Goal: Obtain resource: Obtain resource

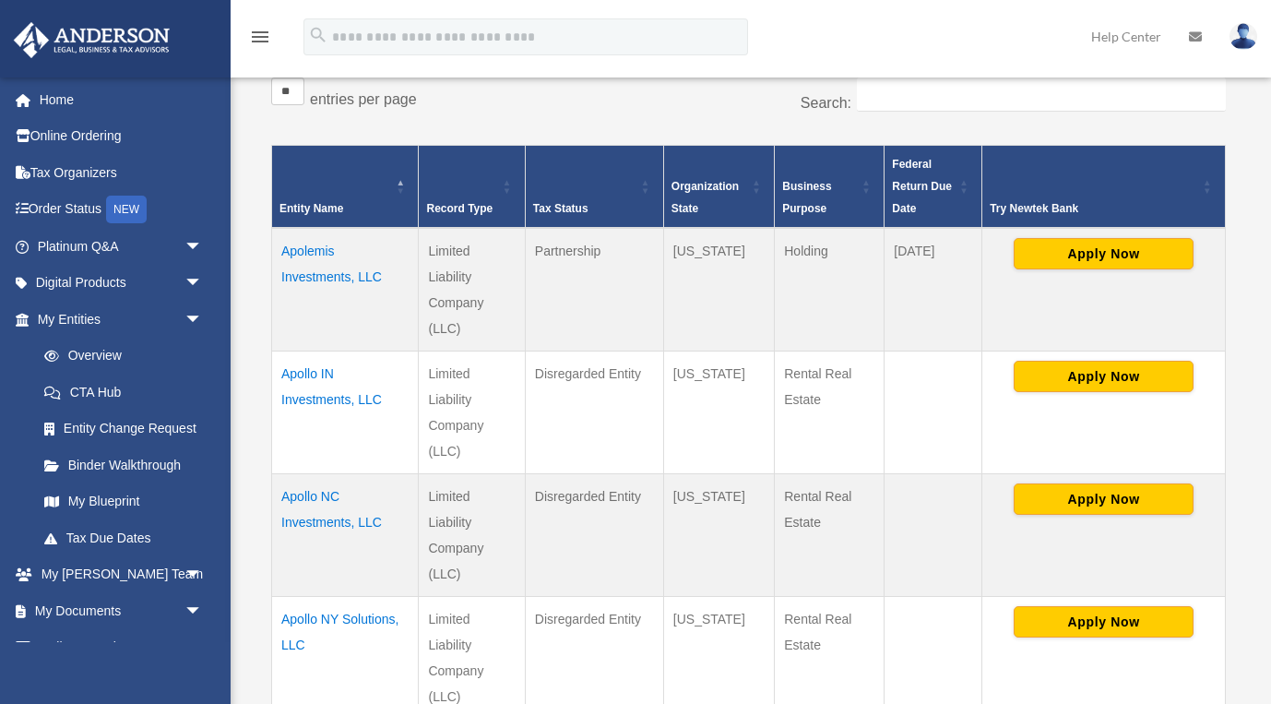
scroll to position [345, 0]
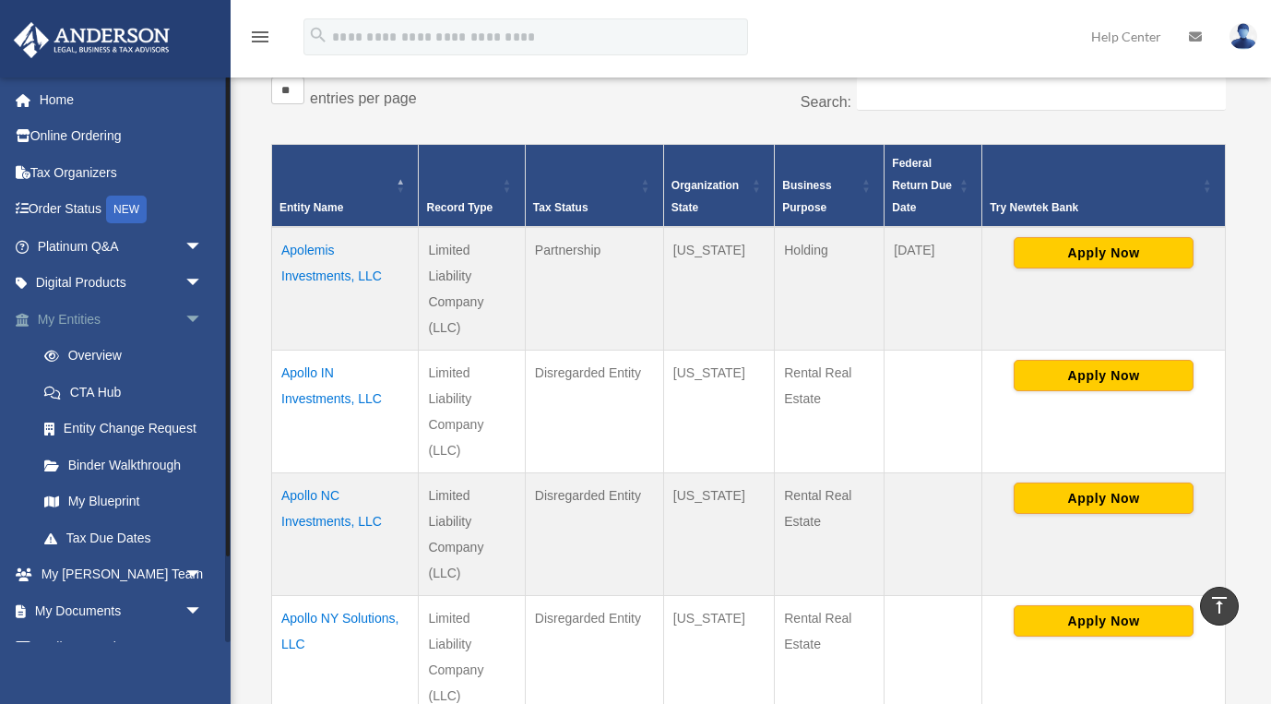
click at [191, 320] on span "arrow_drop_down" at bounding box center [203, 320] width 37 height 38
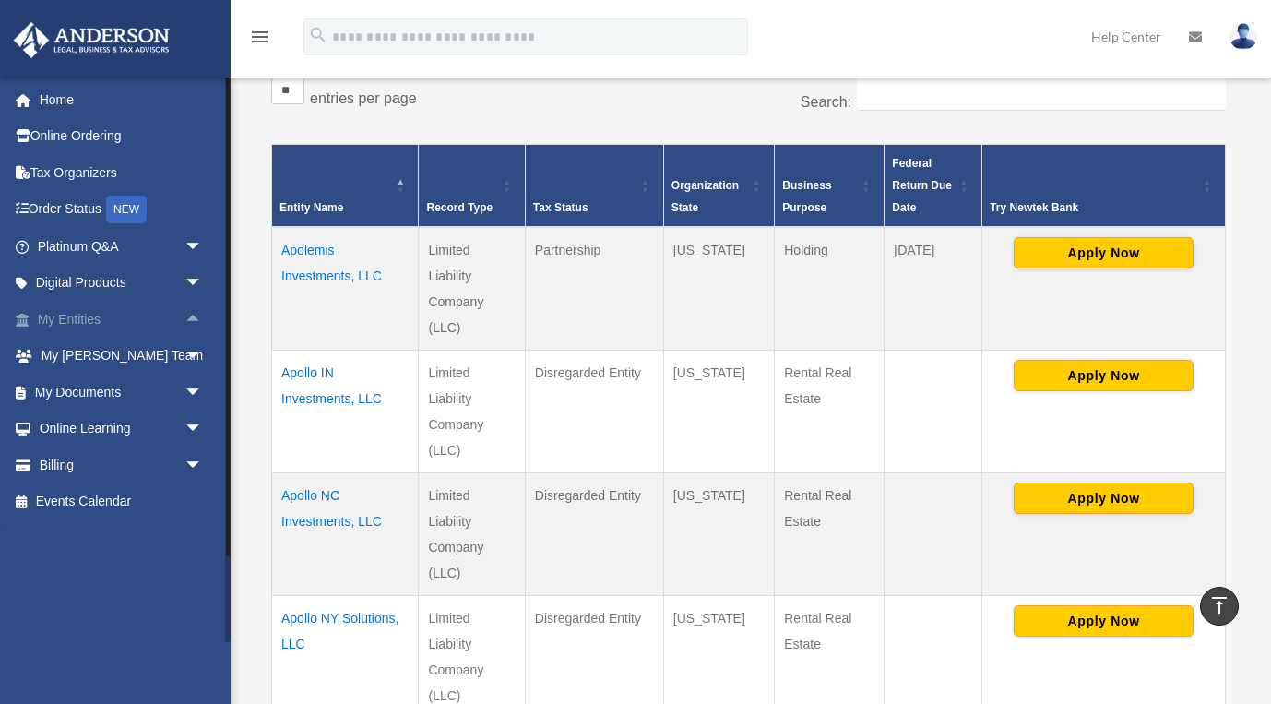
click at [191, 320] on span "arrow_drop_up" at bounding box center [203, 320] width 37 height 38
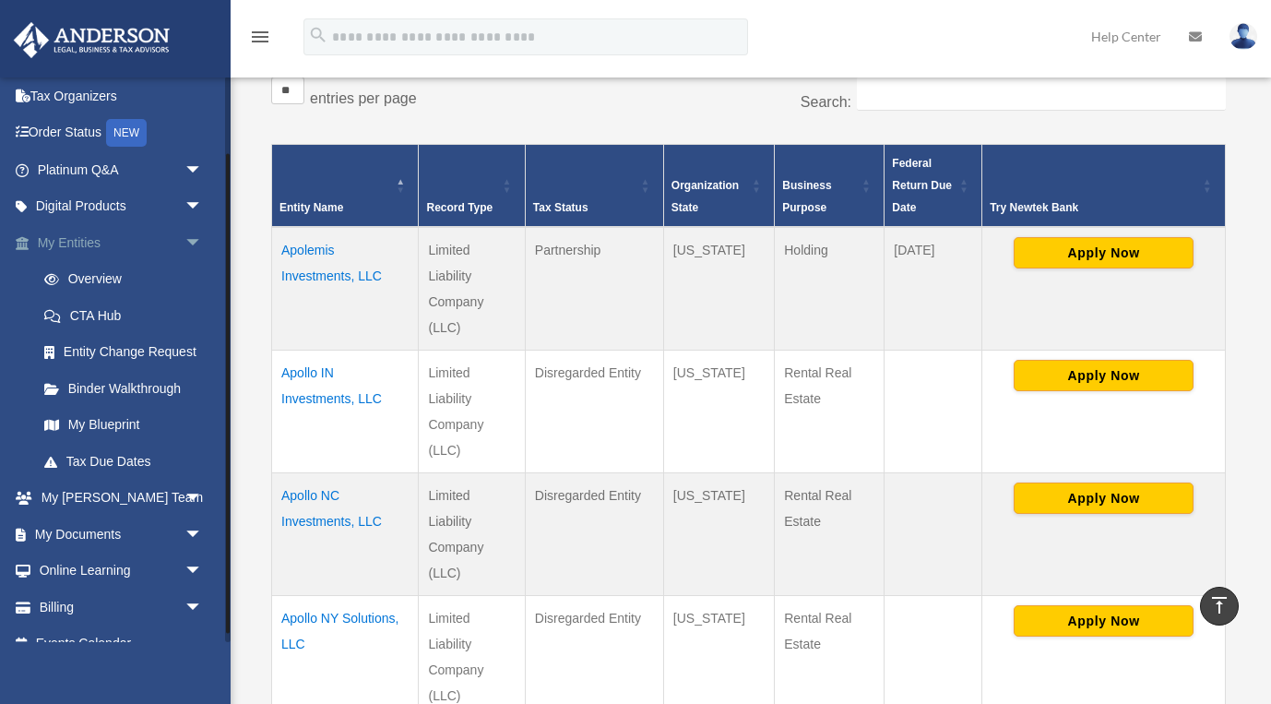
scroll to position [101, 0]
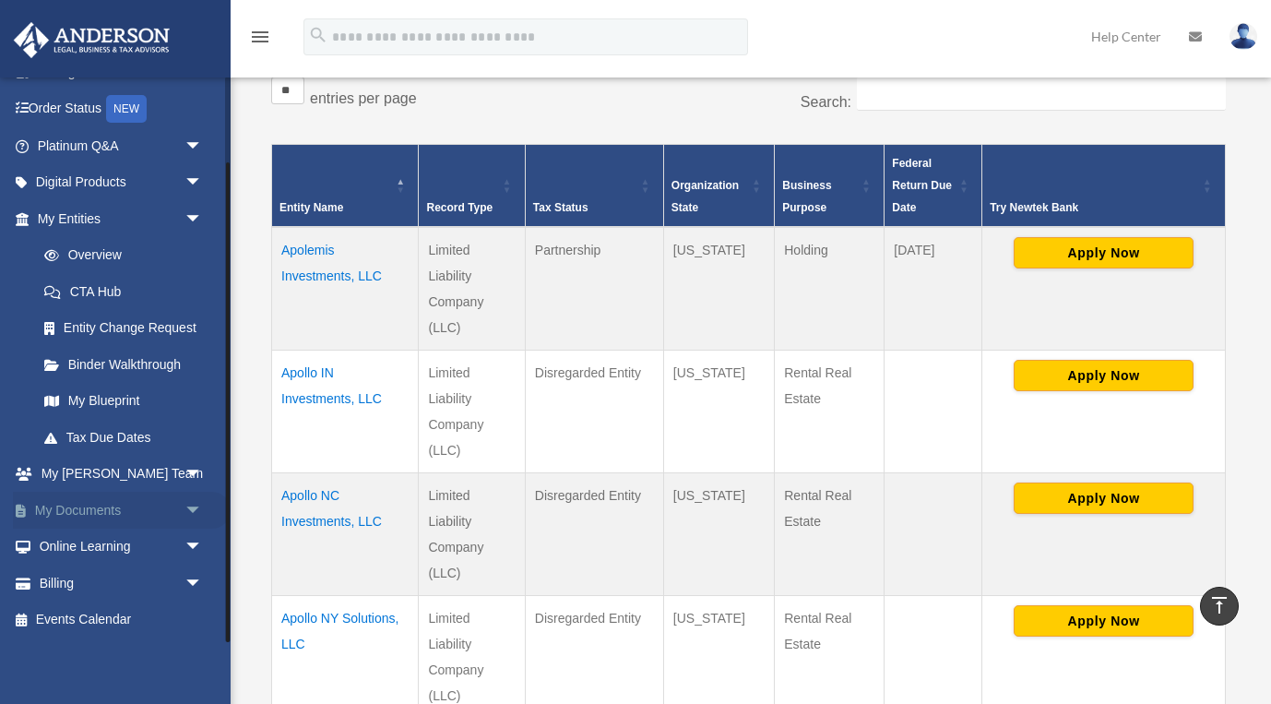
click at [192, 507] on span "arrow_drop_down" at bounding box center [203, 511] width 37 height 38
click at [82, 543] on link "Box" at bounding box center [128, 547] width 205 height 37
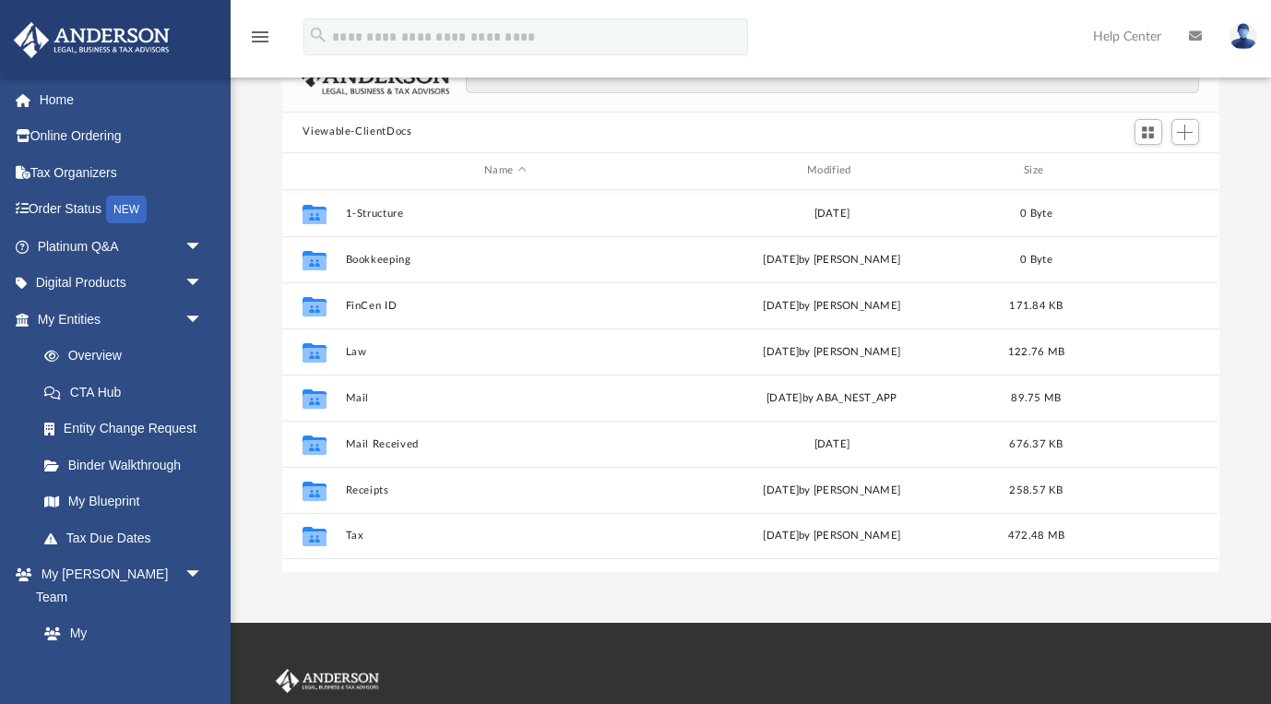
scroll to position [164, 0]
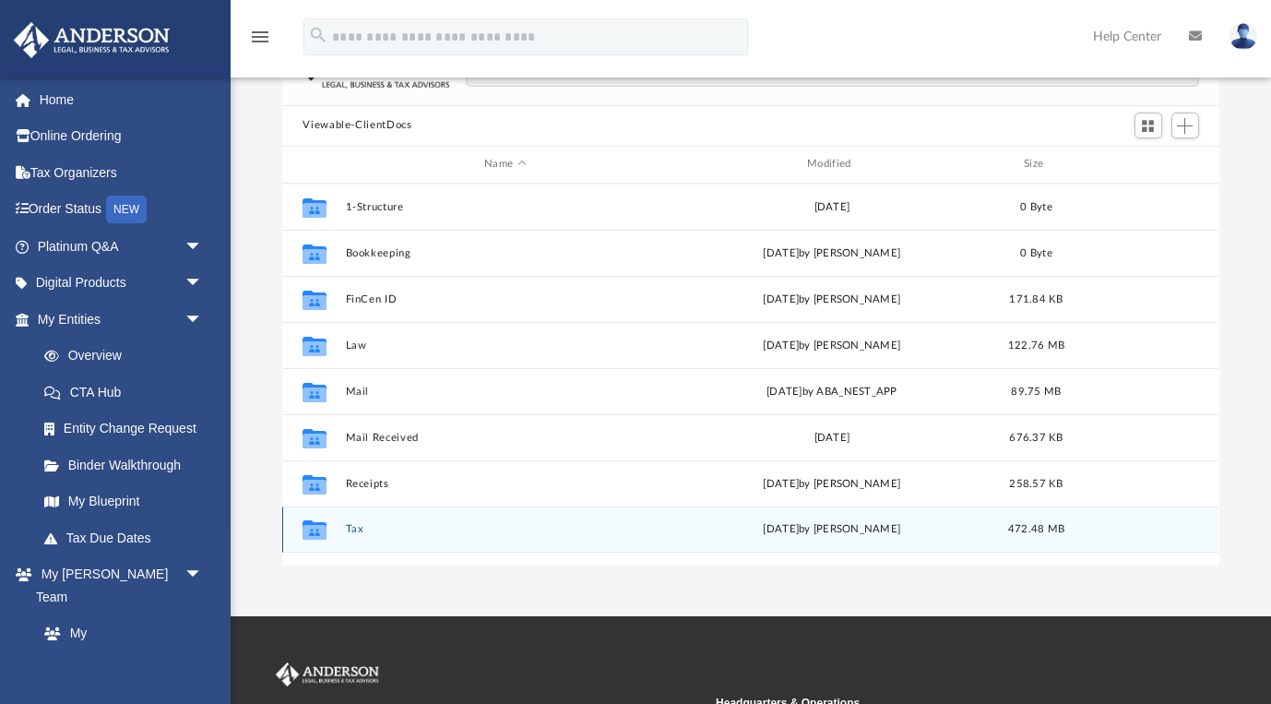
click at [365, 530] on button "Tax" at bounding box center [505, 529] width 319 height 12
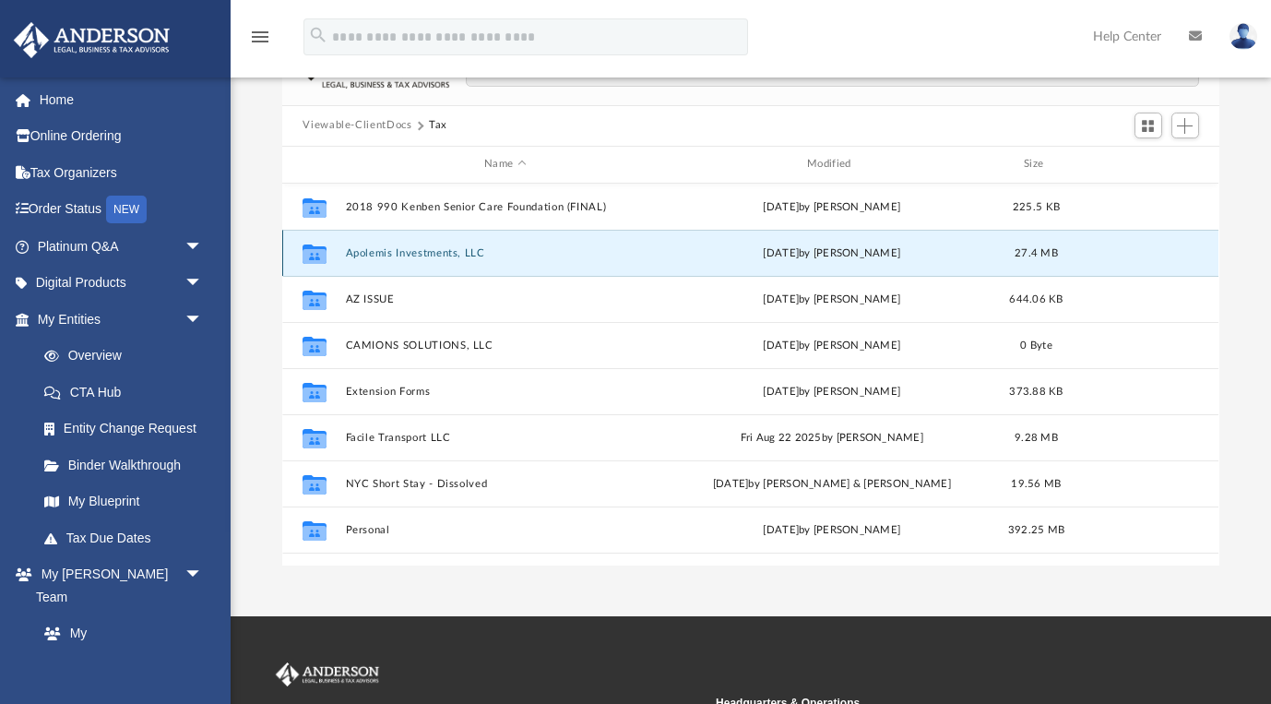
click at [405, 247] on button "Apolemis Investments, LLC" at bounding box center [505, 253] width 319 height 12
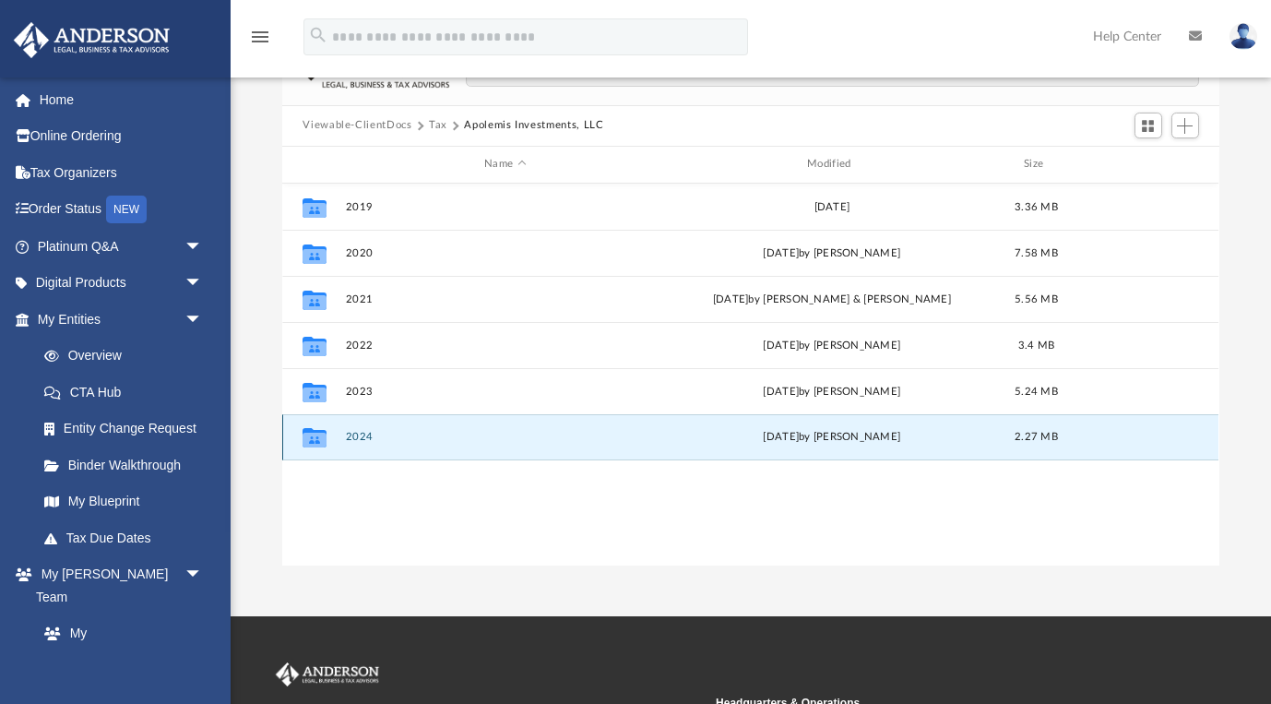
click at [356, 439] on button "2024" at bounding box center [505, 437] width 319 height 12
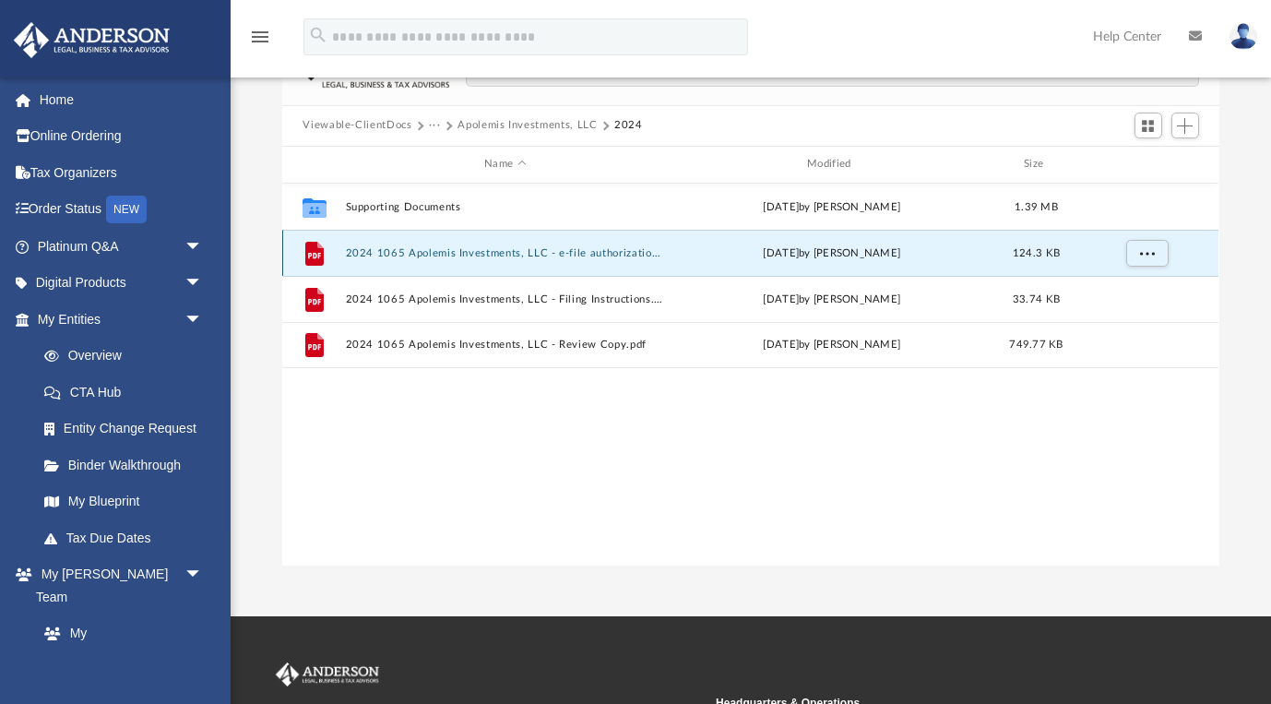
click at [448, 253] on button "2024 1065 Apolemis Investments, LLC - e-file authorization - please sign.pdf" at bounding box center [505, 253] width 319 height 12
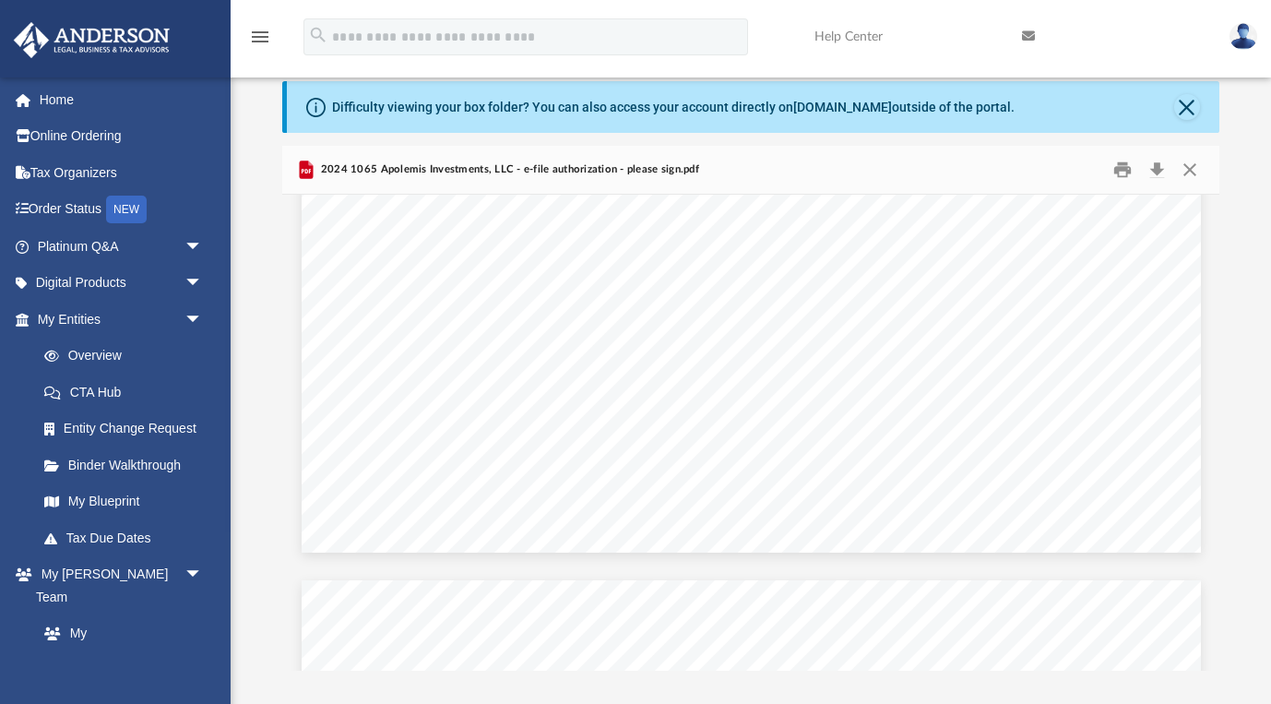
scroll to position [2010, 0]
